Goal: Information Seeking & Learning: Compare options

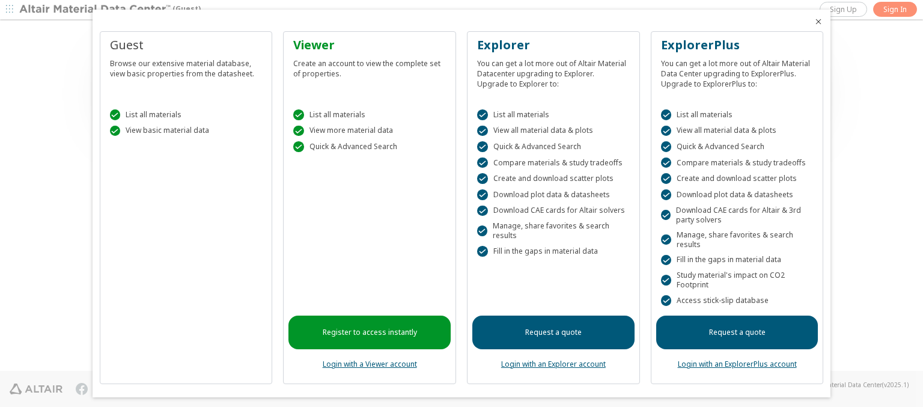
click at [814, 22] on icon "Close" at bounding box center [819, 22] width 10 height 10
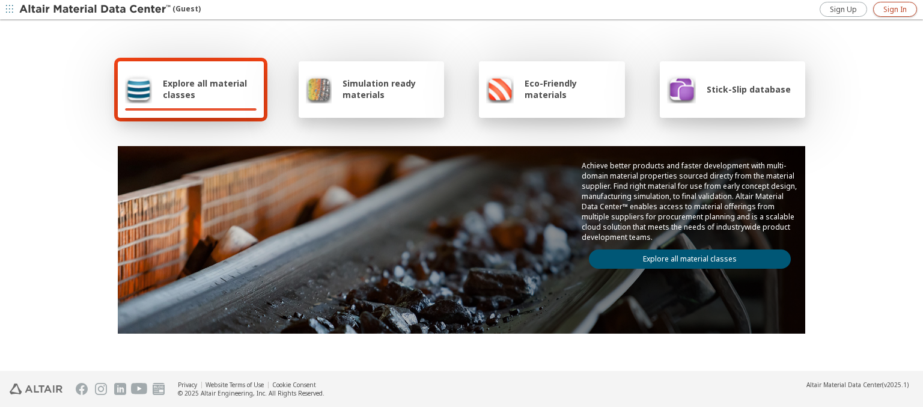
click at [895, 9] on span "Sign In" at bounding box center [894, 10] width 23 height 10
click at [96, 10] on img at bounding box center [95, 10] width 153 height 12
click at [205, 89] on span "Explore all material classes" at bounding box center [210, 89] width 94 height 23
click at [685, 256] on link "Explore all material classes" at bounding box center [690, 258] width 202 height 19
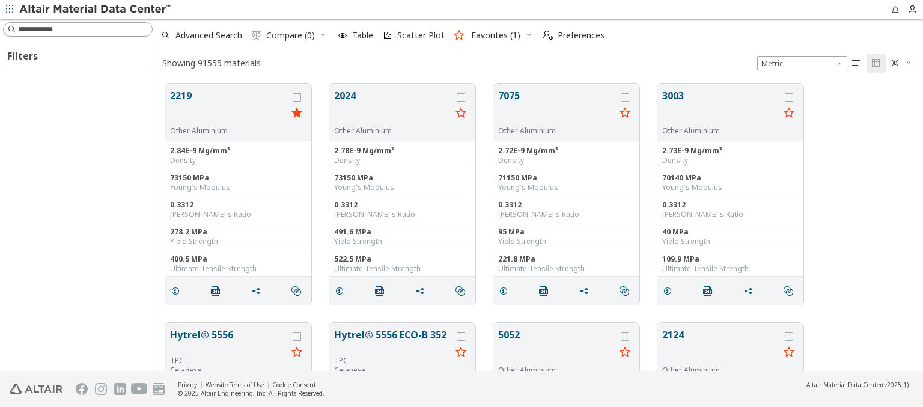
scroll to position [287, 757]
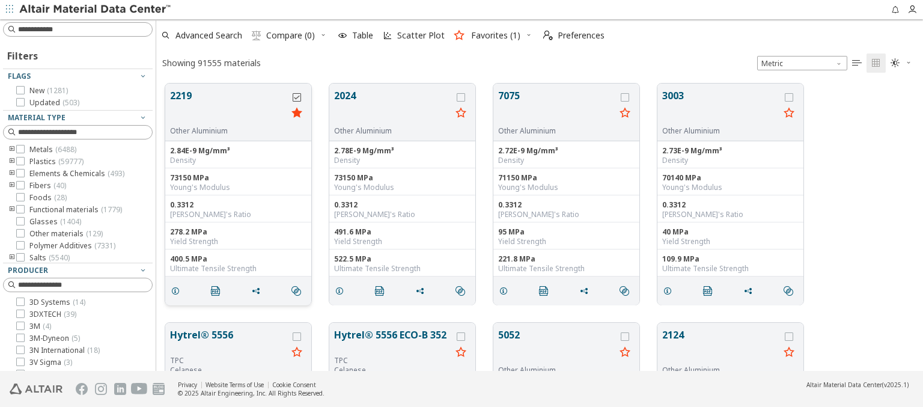
click at [298, 97] on icon "grid" at bounding box center [297, 97] width 8 height 8
click at [462, 97] on icon "grid" at bounding box center [461, 97] width 8 height 8
click at [291, 35] on span "Compare (2)" at bounding box center [290, 35] width 49 height 8
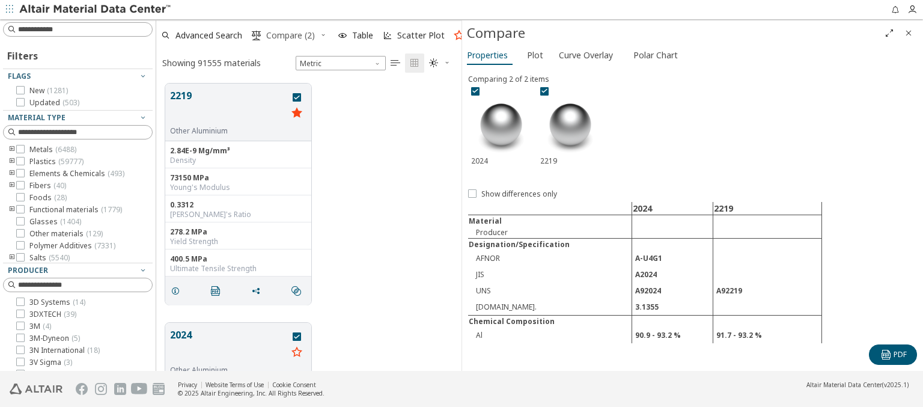
scroll to position [287, 296]
click at [585, 55] on span "Curve Overlay" at bounding box center [586, 55] width 54 height 19
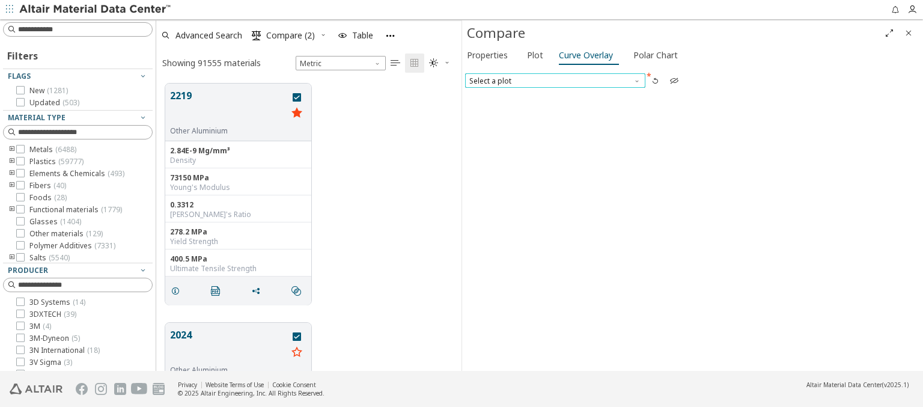
click at [555, 80] on span "Select a plot" at bounding box center [555, 80] width 180 height 14
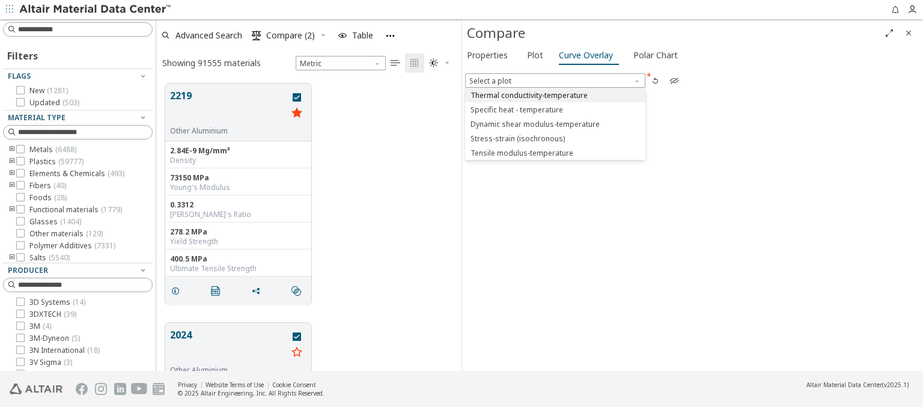
click at [555, 94] on span "Thermal conductivity-temperature" at bounding box center [529, 96] width 117 height 10
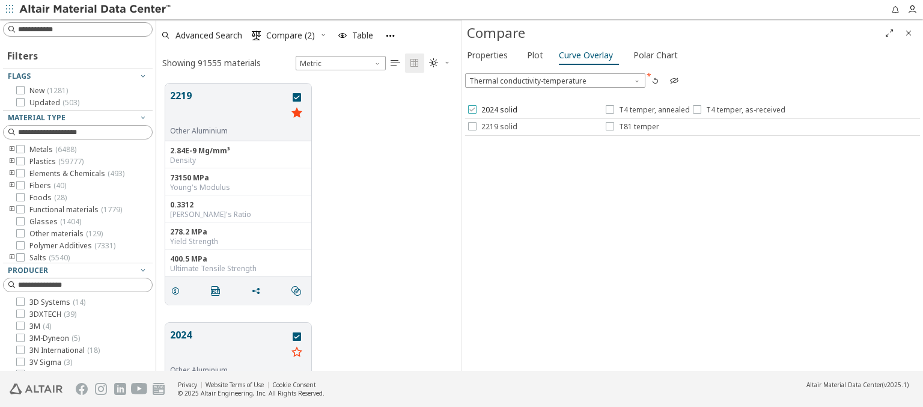
click at [492, 110] on span "2024 solid" at bounding box center [499, 110] width 36 height 10
click at [647, 110] on span "T4 temper, annealed" at bounding box center [654, 110] width 71 height 10
click at [736, 110] on span "T4 temper, as-received" at bounding box center [745, 110] width 79 height 10
click at [492, 126] on span "2219 solid" at bounding box center [499, 127] width 36 height 10
click at [632, 126] on span "T81 temper" at bounding box center [639, 127] width 40 height 10
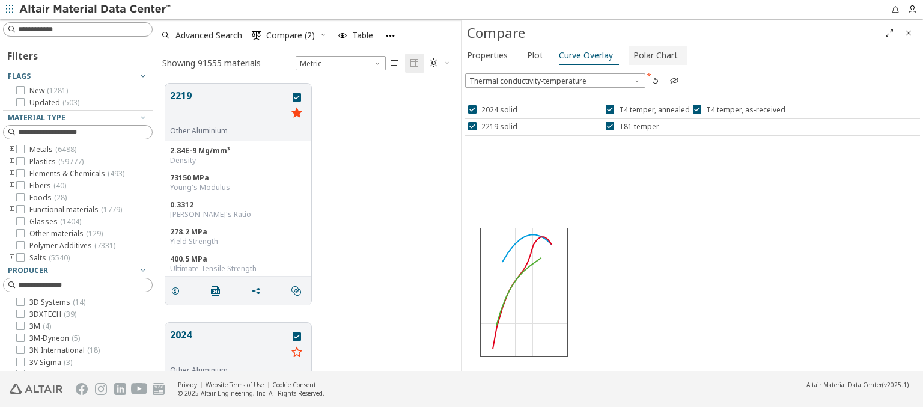
click at [653, 55] on span "Polar Chart" at bounding box center [655, 55] width 44 height 19
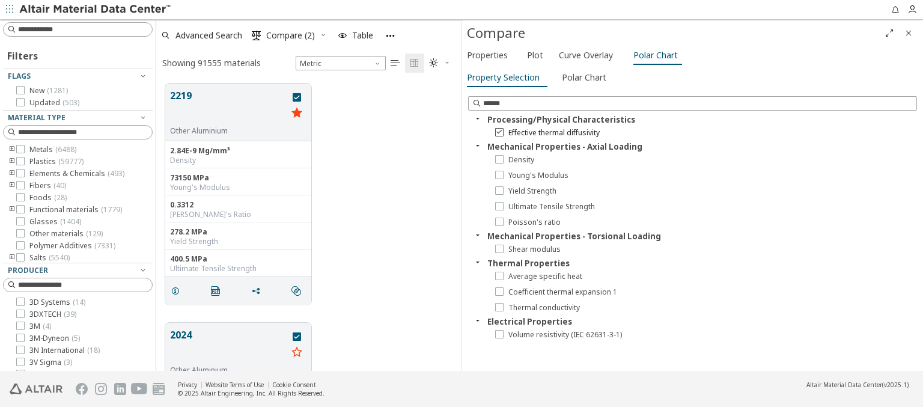
click at [499, 132] on icon at bounding box center [499, 131] width 8 height 8
click at [499, 206] on icon at bounding box center [499, 205] width 8 height 8
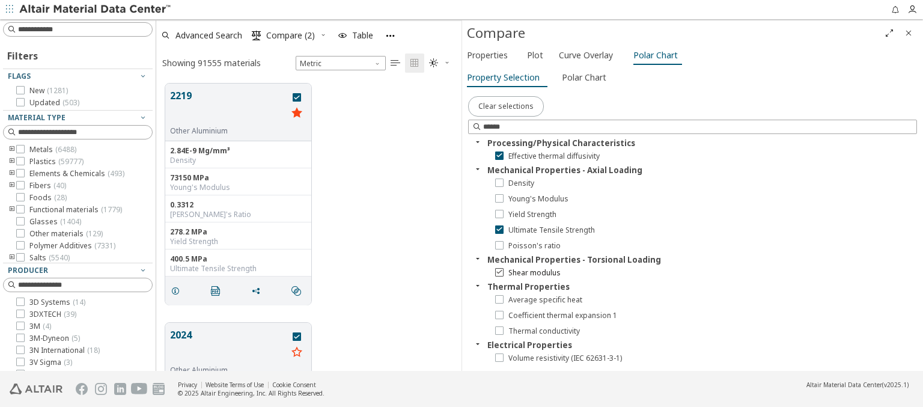
click at [499, 271] on icon at bounding box center [499, 271] width 8 height 8
click at [582, 77] on span "Polar Chart" at bounding box center [584, 77] width 44 height 19
